Goal: Information Seeking & Learning: Find specific fact

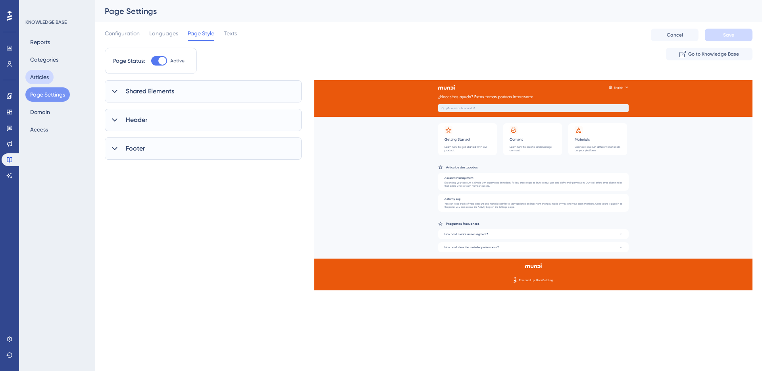
click at [45, 78] on button "Articles" at bounding box center [39, 77] width 28 height 14
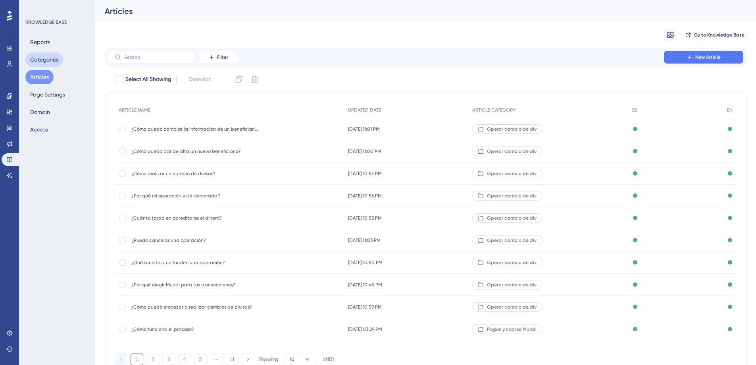
click at [48, 58] on button "Categories" at bounding box center [44, 59] width 38 height 14
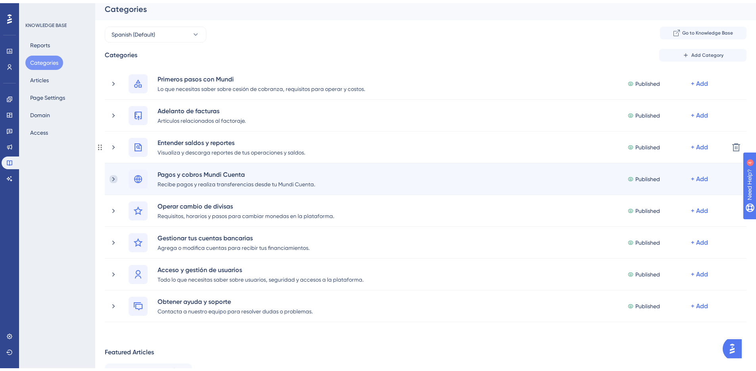
scroll to position [68, 0]
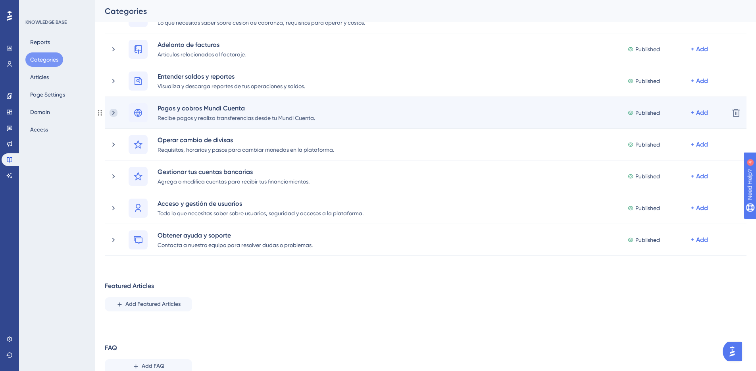
click at [115, 114] on icon at bounding box center [114, 113] width 8 height 8
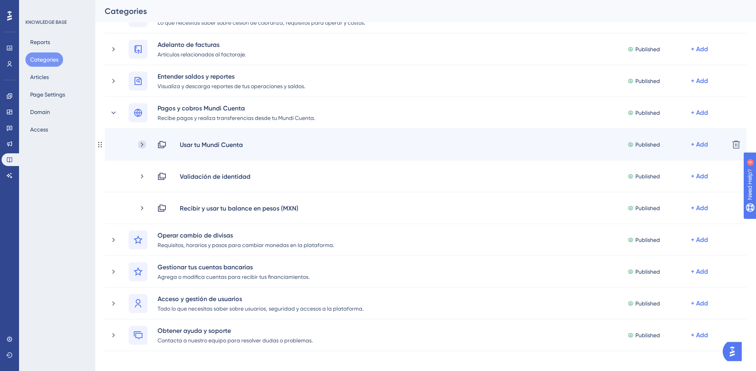
click at [144, 143] on icon at bounding box center [142, 144] width 8 height 8
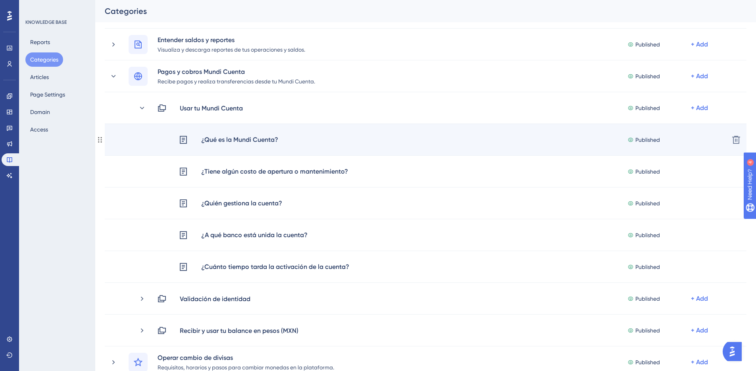
scroll to position [126, 0]
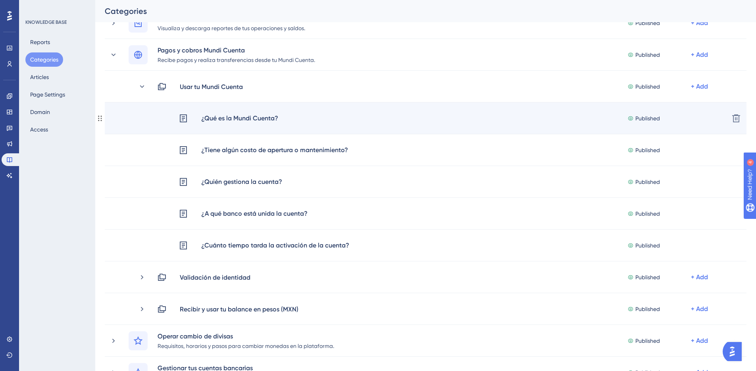
click at [239, 116] on div "¿Qué es la Mundi Cuenta?" at bounding box center [240, 118] width 78 height 10
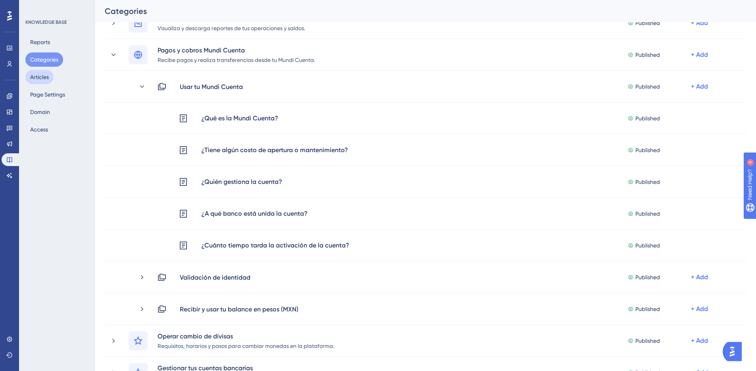
click at [50, 80] on button "Articles" at bounding box center [39, 77] width 28 height 14
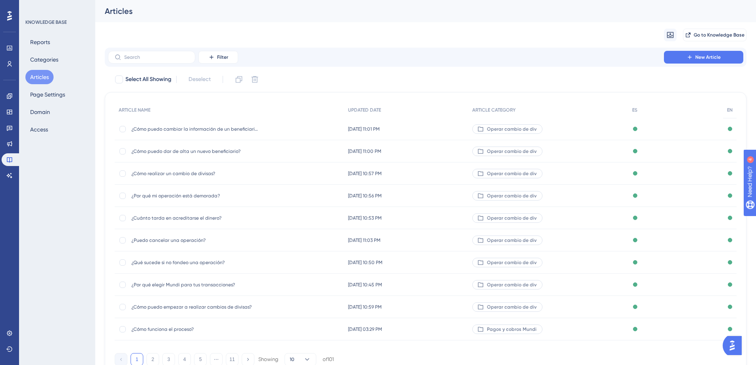
scroll to position [36, 0]
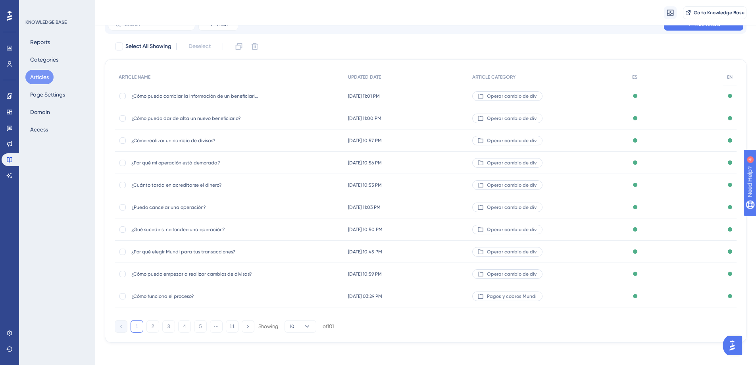
click at [127, 23] on div "Migrate from Go to Knowledge Base" at bounding box center [425, 12] width 661 height 25
click at [128, 26] on input "text" at bounding box center [156, 24] width 64 height 6
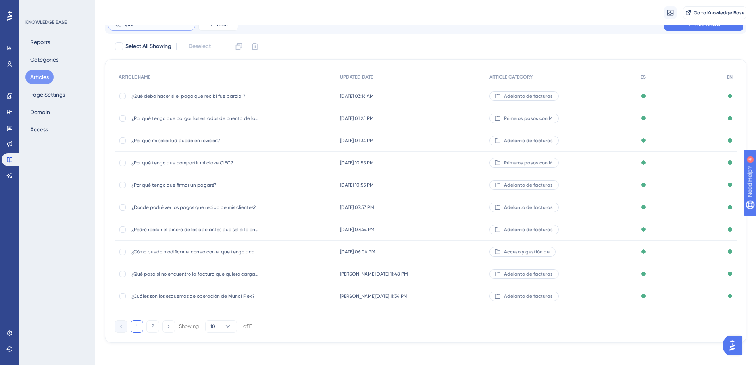
type input "que e"
checkbox input "true"
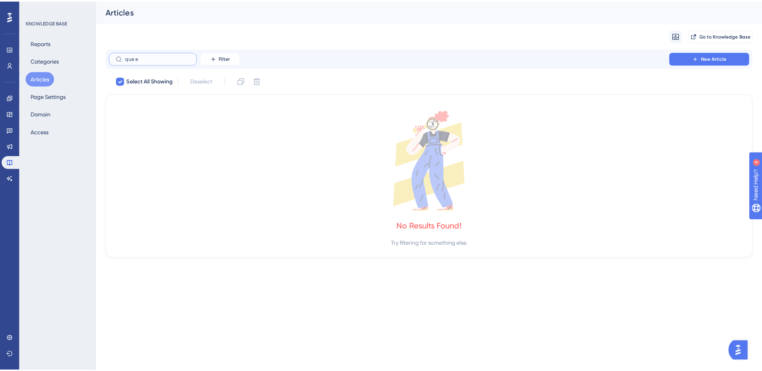
scroll to position [0, 0]
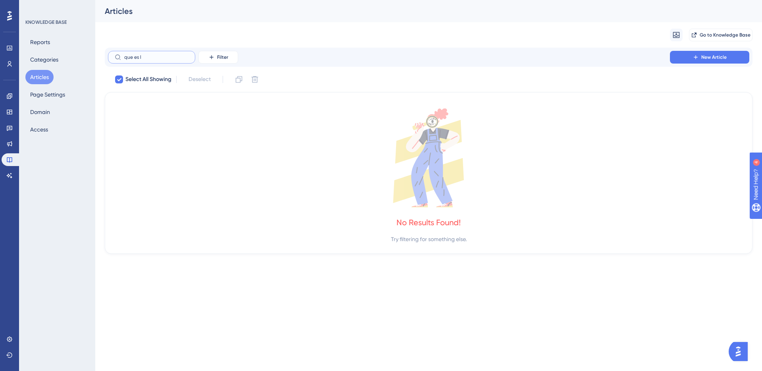
type input "que es"
checkbox input "false"
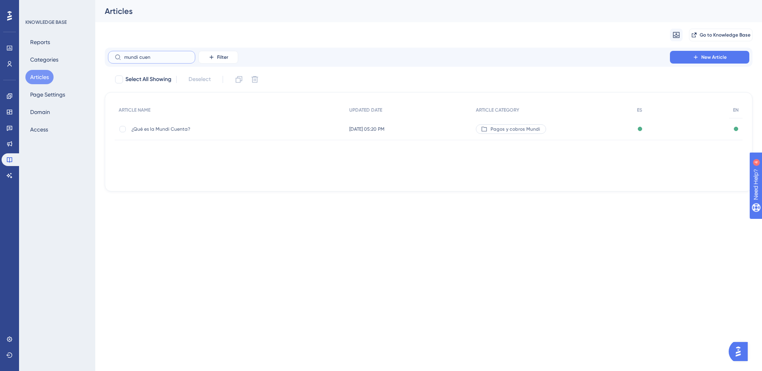
type input "mundi cuen"
click at [151, 129] on span "¿Qué es la Mundi Cuenta?" at bounding box center [194, 129] width 127 height 6
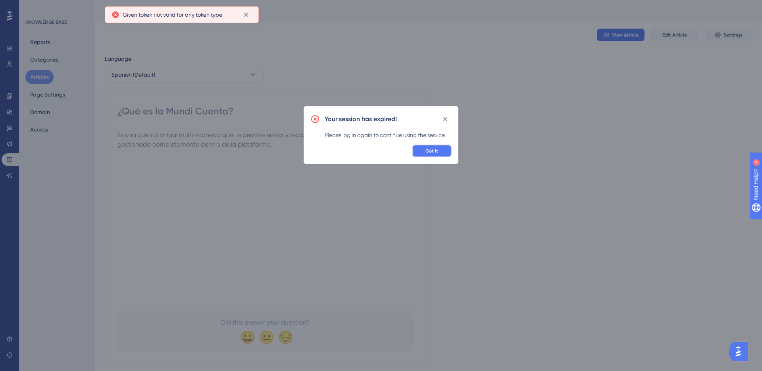
click at [426, 151] on span "Got it" at bounding box center [431, 151] width 13 height 6
